Goal: Task Accomplishment & Management: Manage account settings

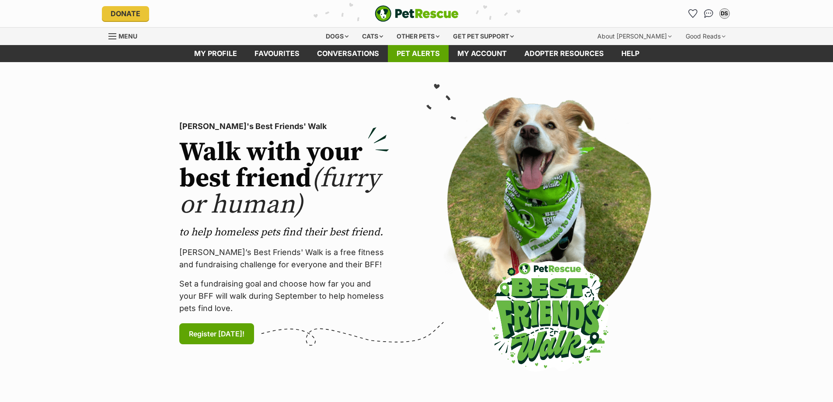
click at [411, 52] on link "Pet alerts" at bounding box center [418, 53] width 61 height 17
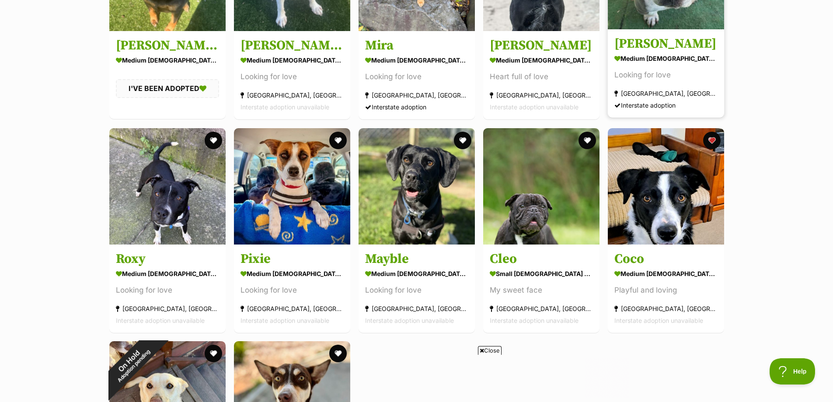
scroll to position [481, 0]
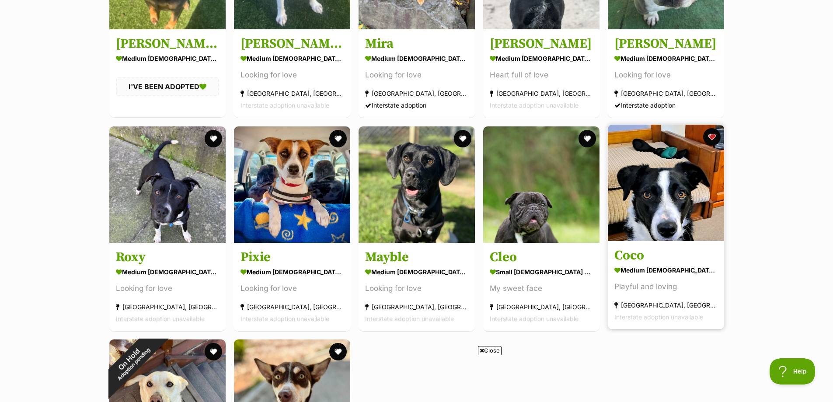
click at [673, 274] on div "medium female Dog" at bounding box center [665, 270] width 103 height 13
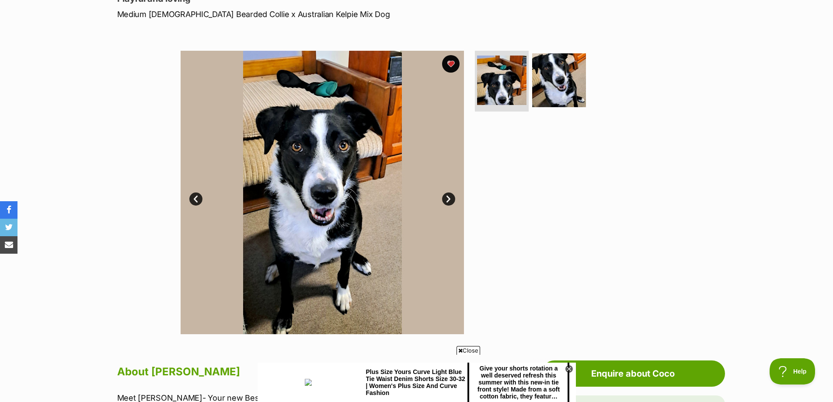
click at [443, 198] on link "Next" at bounding box center [448, 198] width 13 height 13
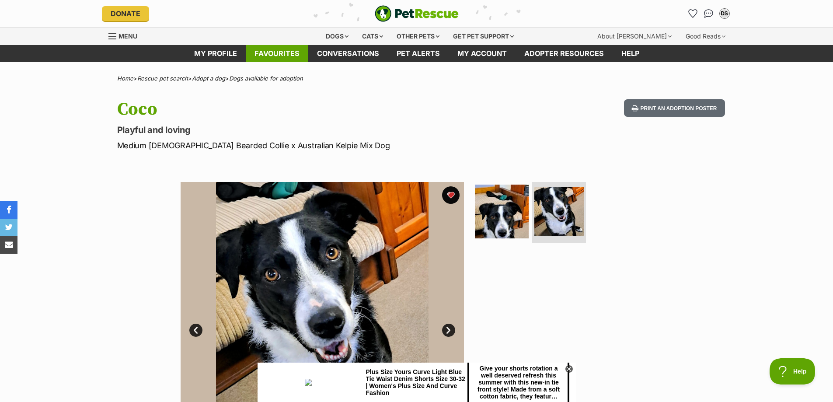
click at [251, 51] on link "Favourites" at bounding box center [277, 53] width 63 height 17
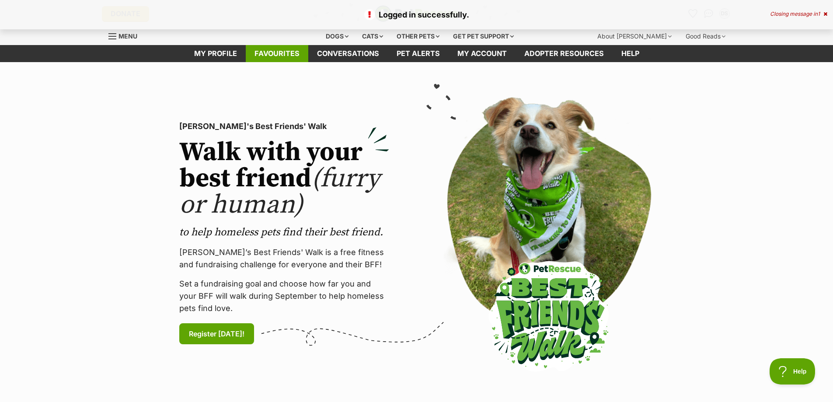
click at [291, 55] on link "Favourites" at bounding box center [277, 53] width 63 height 17
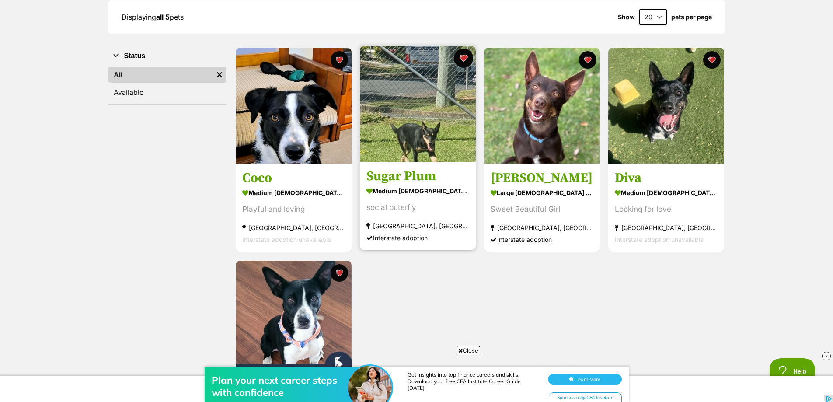
click at [466, 58] on button "favourite" at bounding box center [463, 58] width 19 height 19
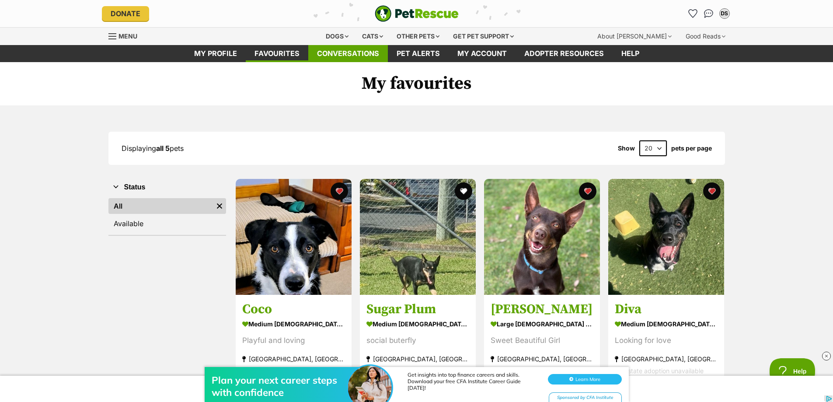
click at [317, 57] on link "Conversations" at bounding box center [348, 53] width 80 height 17
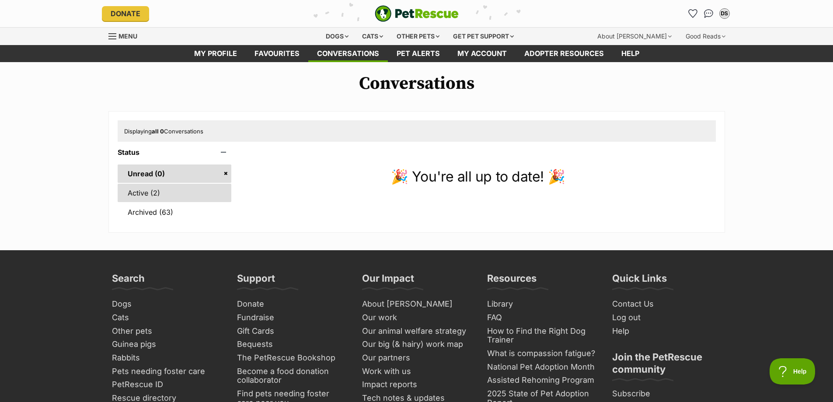
click at [136, 196] on link "Active (2)" at bounding box center [175, 193] width 114 height 18
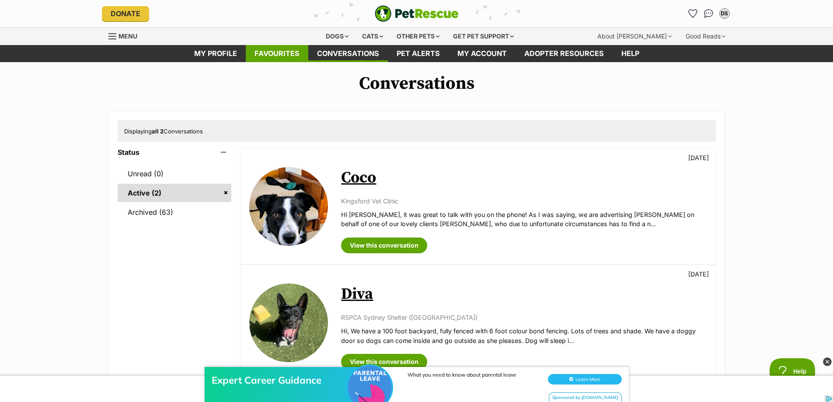
click at [294, 49] on link "Favourites" at bounding box center [277, 53] width 63 height 17
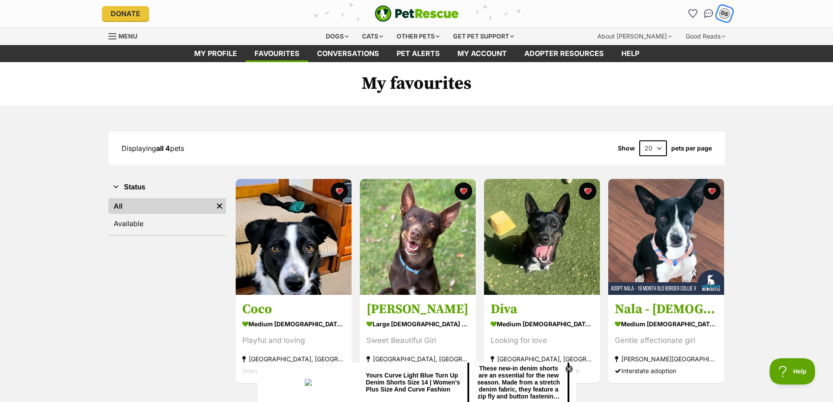
click at [722, 11] on div "DS" at bounding box center [724, 13] width 11 height 11
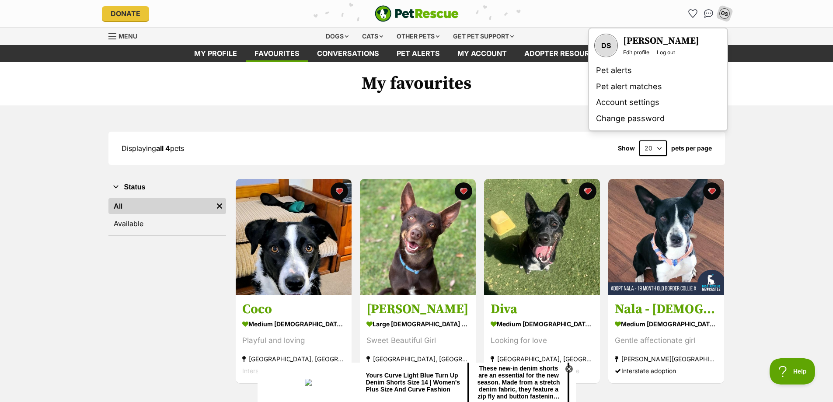
click at [664, 48] on div "[PERSON_NAME] Edit profile Log out" at bounding box center [661, 45] width 76 height 21
click at [664, 51] on link "Log out" at bounding box center [666, 52] width 18 height 7
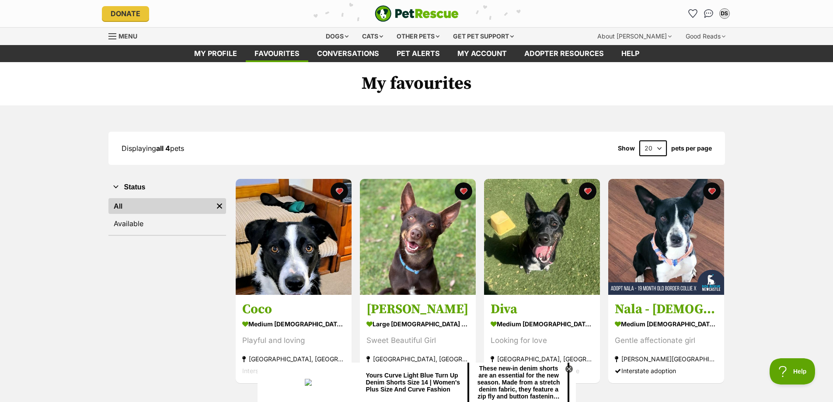
click at [664, 51] on ul "My profile Favourites Conversations Pet alerts My account Adopter resources Help" at bounding box center [416, 53] width 529 height 17
